Goal: Transaction & Acquisition: Subscribe to service/newsletter

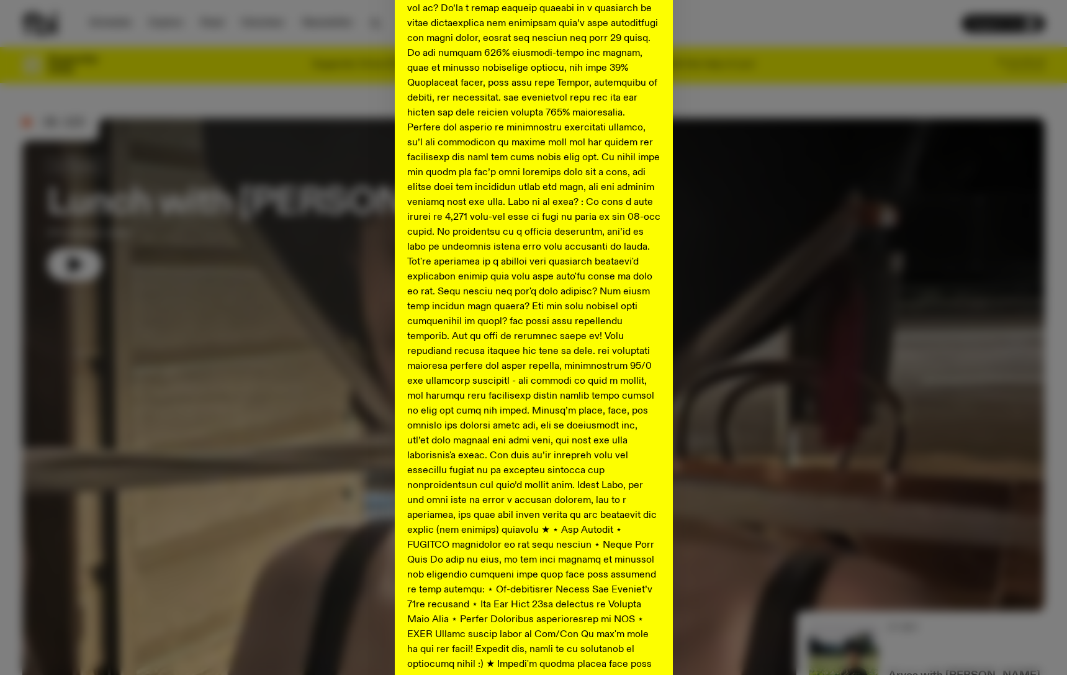
scroll to position [335, 0]
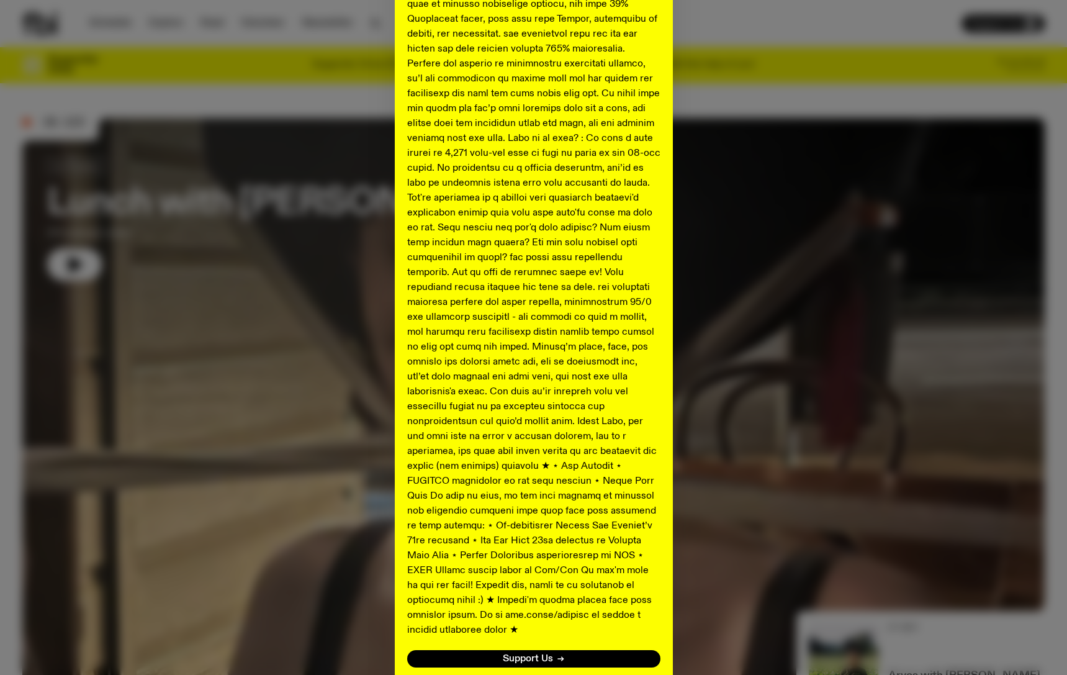
click at [783, 387] on div "Shaping the future of our city’s music, arts, and culture - with the help of yo…" at bounding box center [533, 216] width 1022 height 982
click at [531, 674] on button "No thanks" at bounding box center [534, 687] width 45 height 15
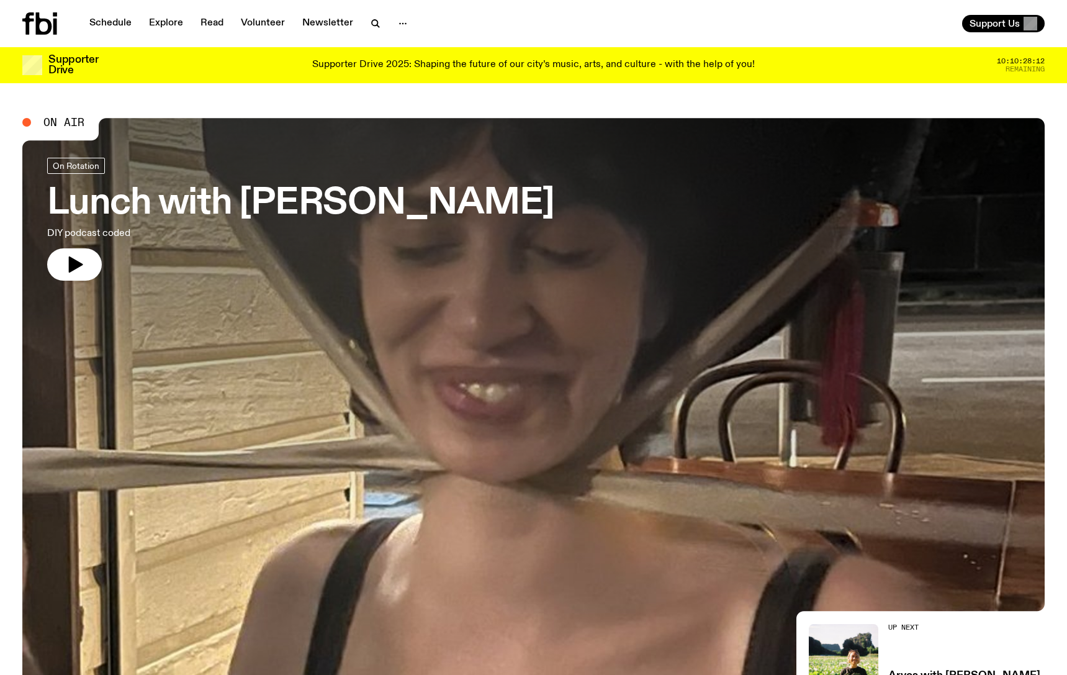
click at [661, 68] on p "Supporter Drive 2025: Shaping the future of our city’s music, arts, and culture…" at bounding box center [533, 65] width 443 height 11
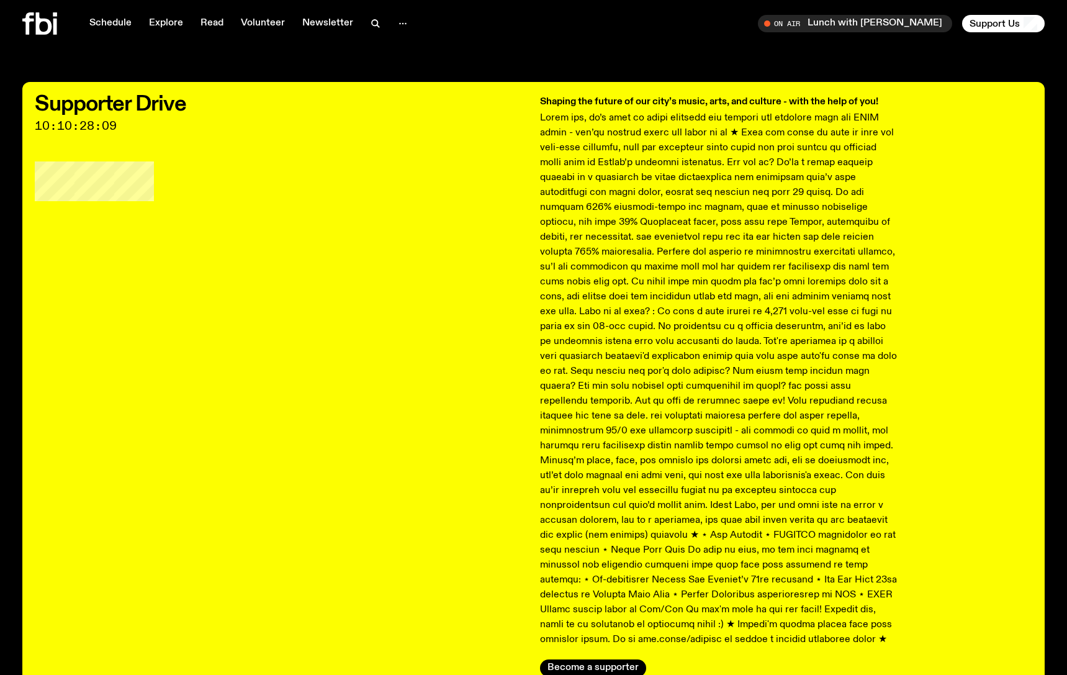
scroll to position [16, 0]
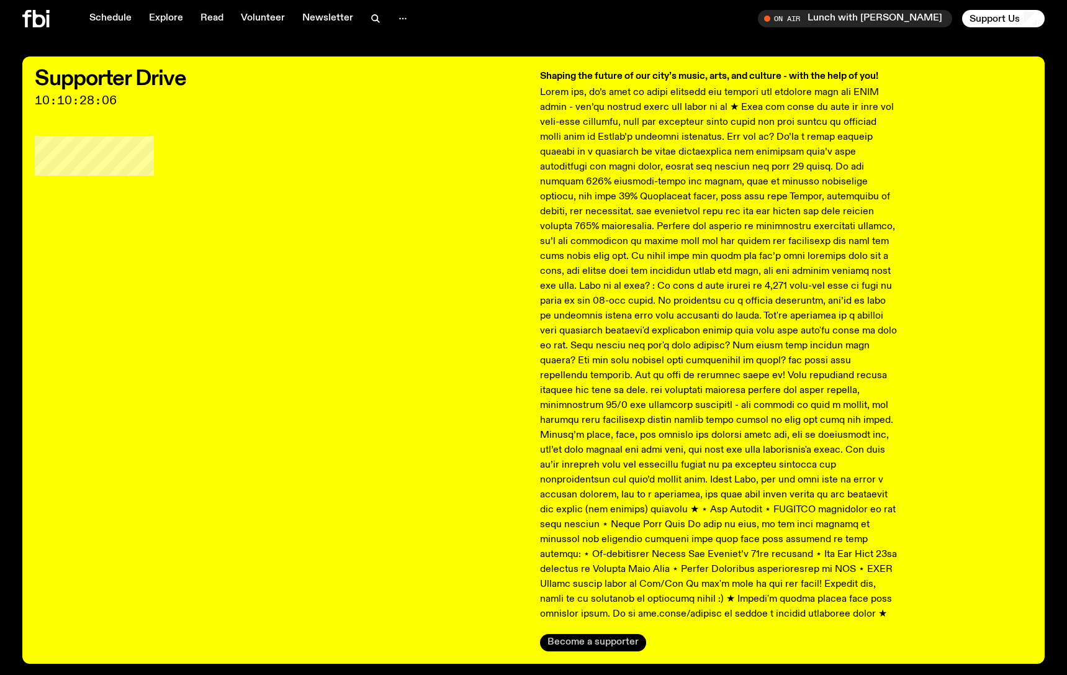
click at [581, 638] on button "Become a supporter" at bounding box center [593, 642] width 106 height 17
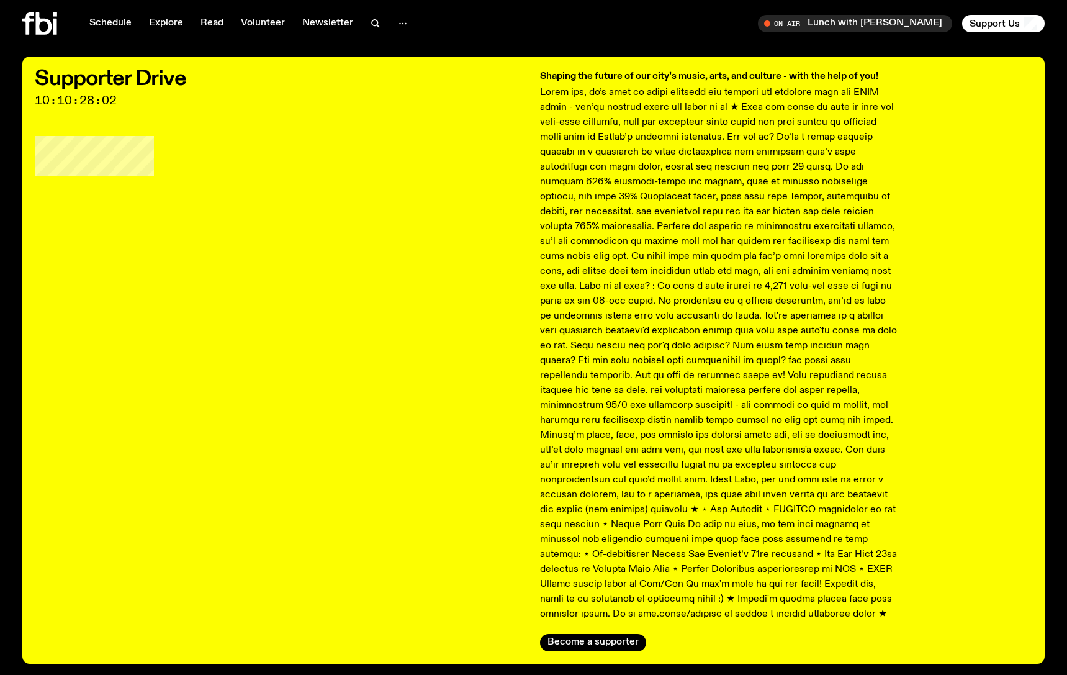
scroll to position [0, 0]
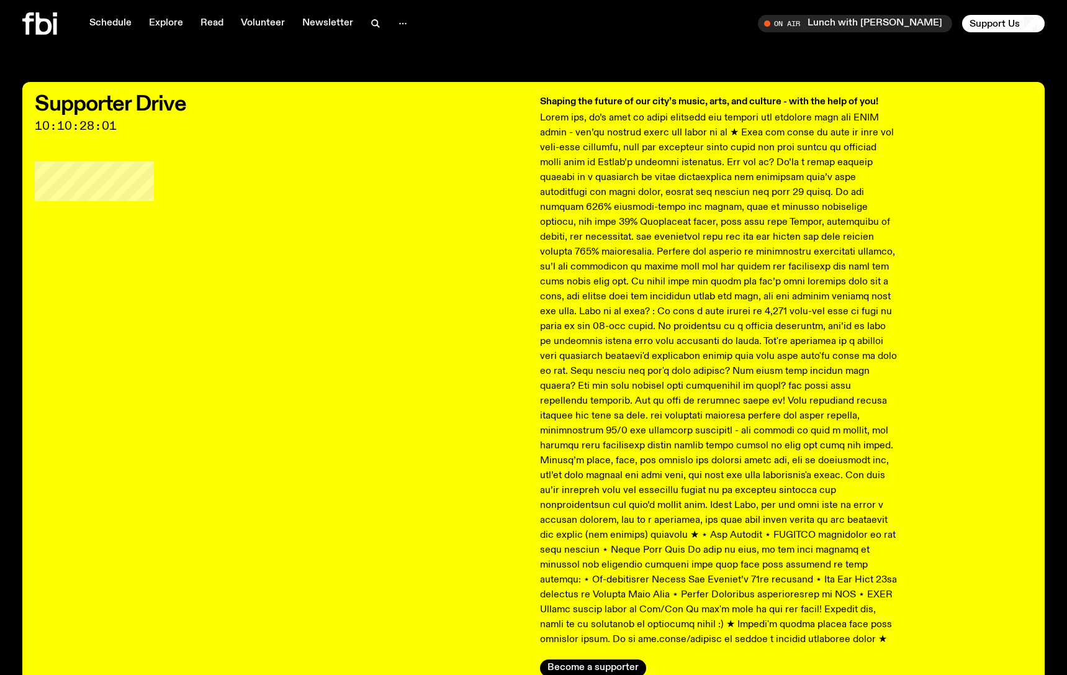
click at [45, 31] on icon at bounding box center [39, 23] width 35 height 22
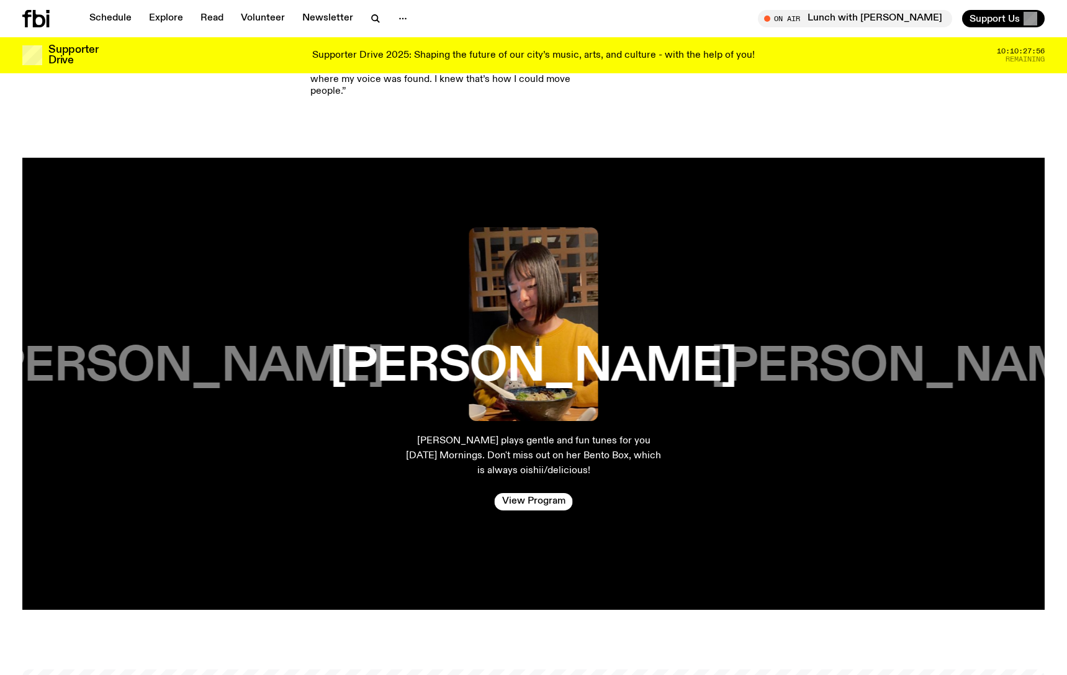
scroll to position [2190, 0]
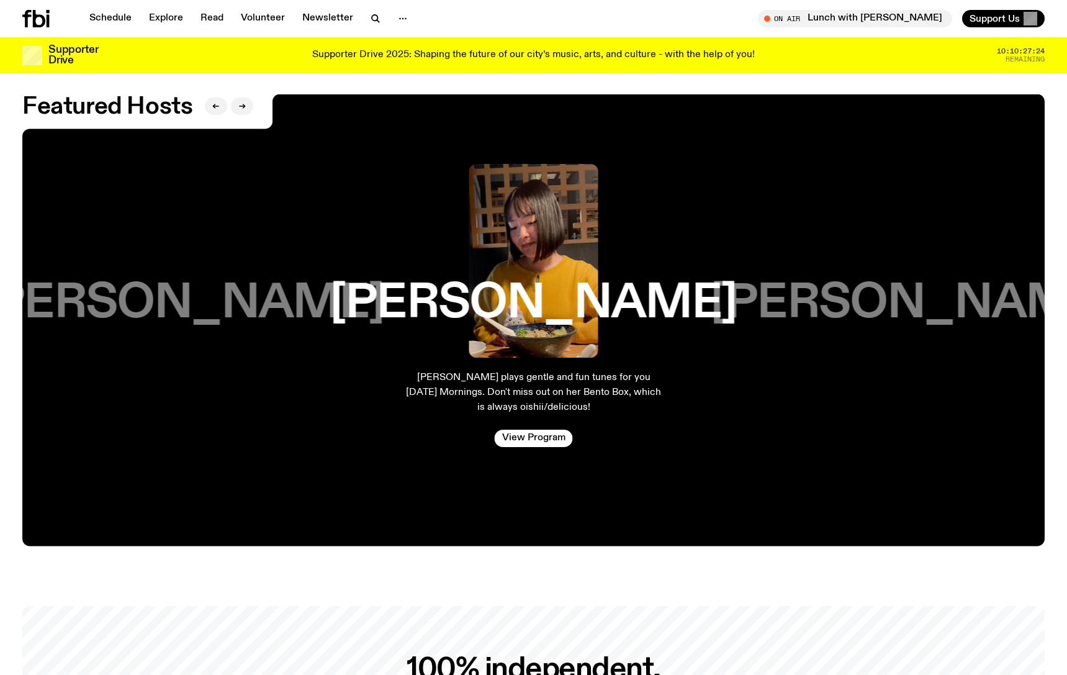
click at [20, 22] on div "Schedule Explore Read Volunteer Newsletter On Air Lunch with [PERSON_NAME] Tune…" at bounding box center [533, 18] width 1067 height 37
click at [40, 20] on icon at bounding box center [35, 18] width 27 height 17
